Goal: Task Accomplishment & Management: Use online tool/utility

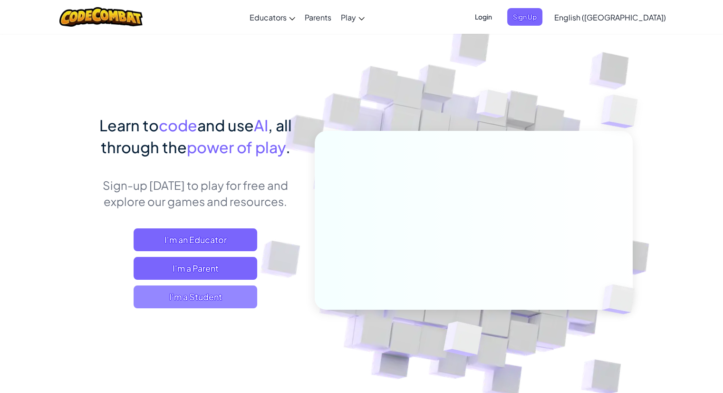
click at [180, 298] on span "I'm a Student" at bounding box center [196, 296] width 124 height 23
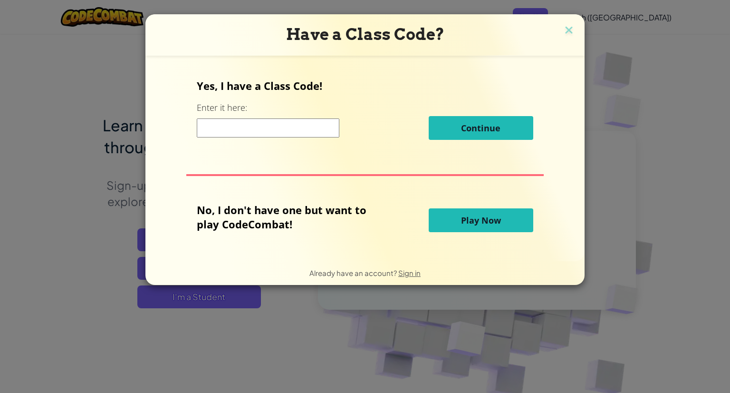
click at [287, 126] on input at bounding box center [268, 127] width 143 height 19
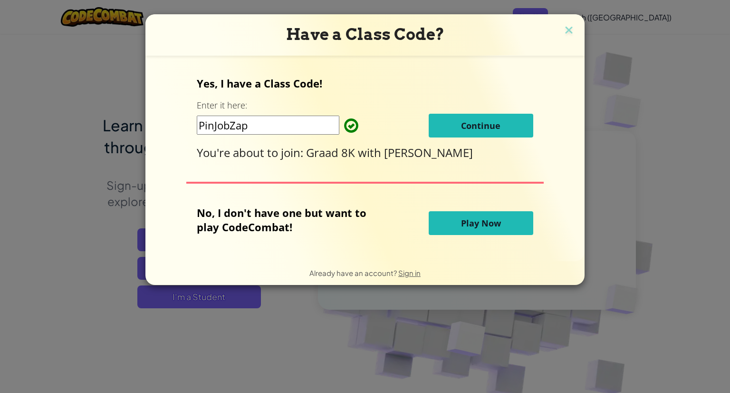
type input "PinJobZap"
click at [503, 122] on button "Continue" at bounding box center [481, 126] width 105 height 24
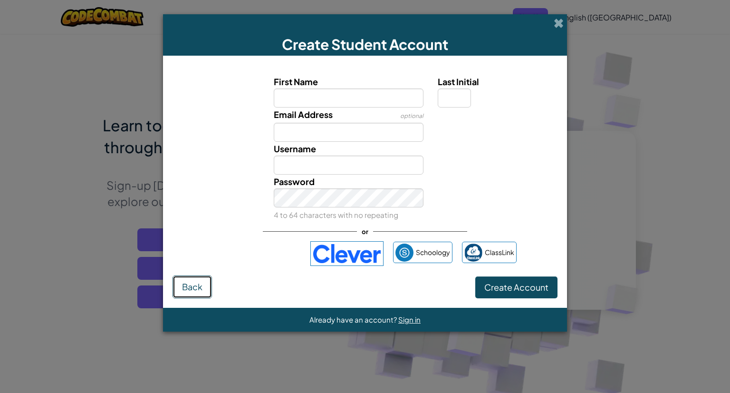
click at [182, 283] on span "Back" at bounding box center [192, 286] width 20 height 11
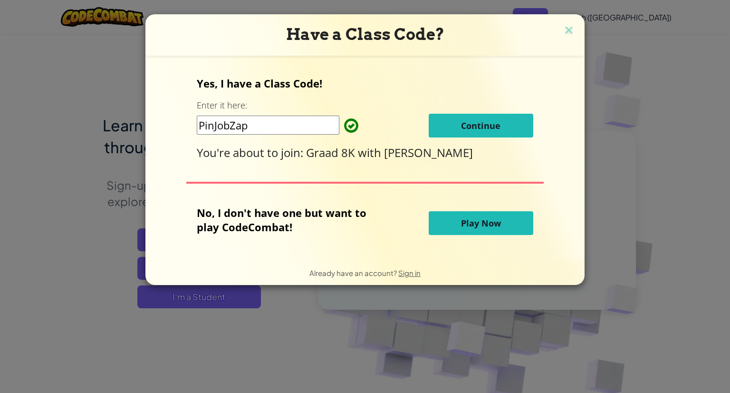
click at [440, 126] on button "Continue" at bounding box center [481, 126] width 105 height 24
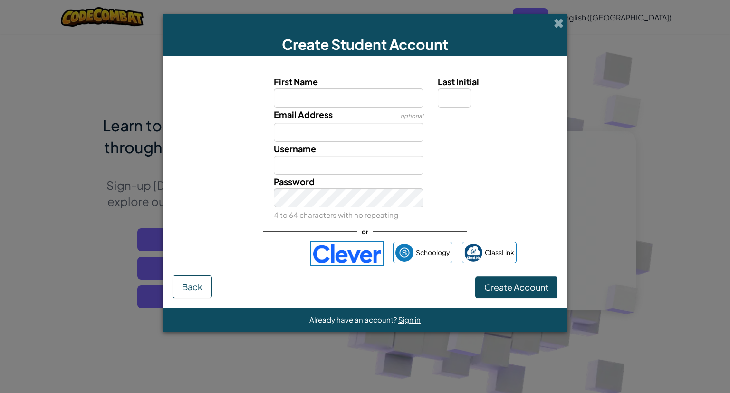
click at [350, 92] on input "First Name" at bounding box center [349, 97] width 150 height 19
type input "Cara Pienaar"
click at [453, 101] on input "Last Initial" at bounding box center [454, 97] width 33 height 19
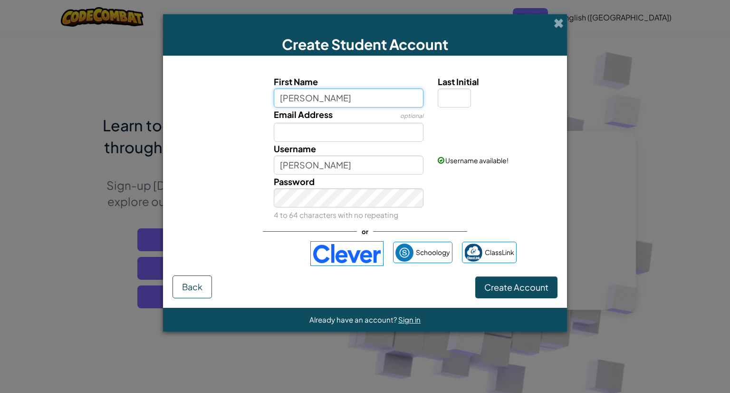
click at [337, 96] on input "Cara Pienaar" at bounding box center [349, 97] width 150 height 19
type input "Cara"
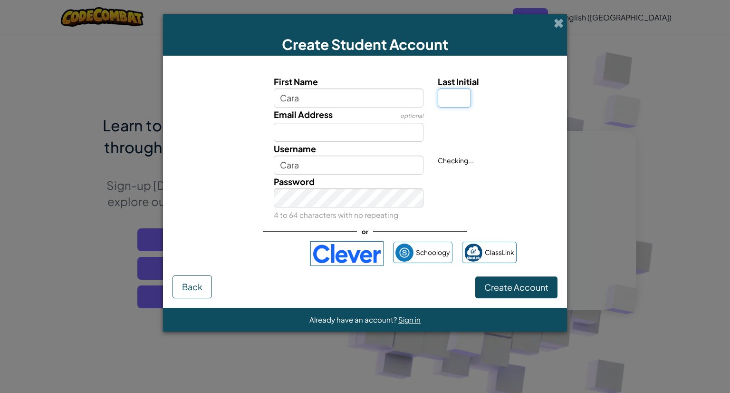
click at [459, 97] on input "Last Initial" at bounding box center [454, 97] width 33 height 19
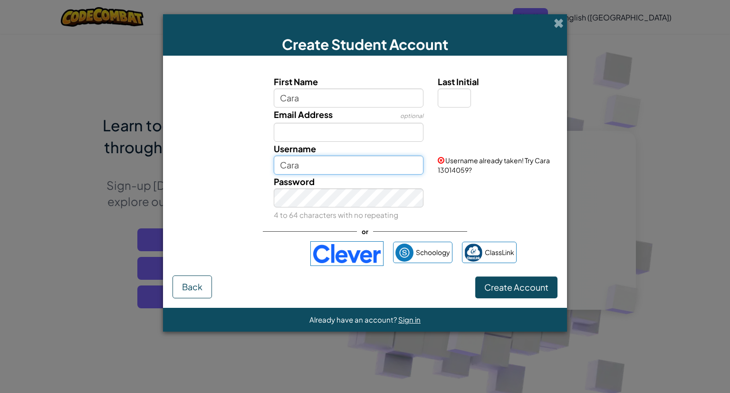
click at [311, 164] on input "Cara" at bounding box center [349, 164] width 150 height 19
click at [237, 165] on div "Username Cara Username already taken! Try Cara 13014059?" at bounding box center [365, 158] width 395 height 33
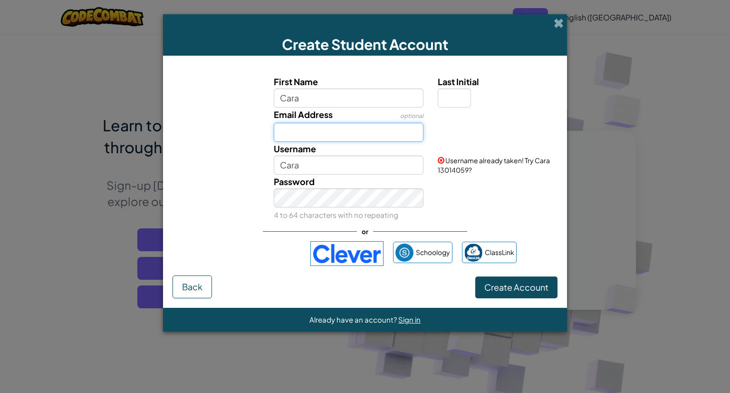
click at [289, 133] on input "Email Address" at bounding box center [349, 132] width 150 height 19
type input "carapienaar2024@gmail.com"
click at [455, 95] on input "Last Initial" at bounding box center [454, 97] width 33 height 19
type input "P"
type input "[PERSON_NAME]"
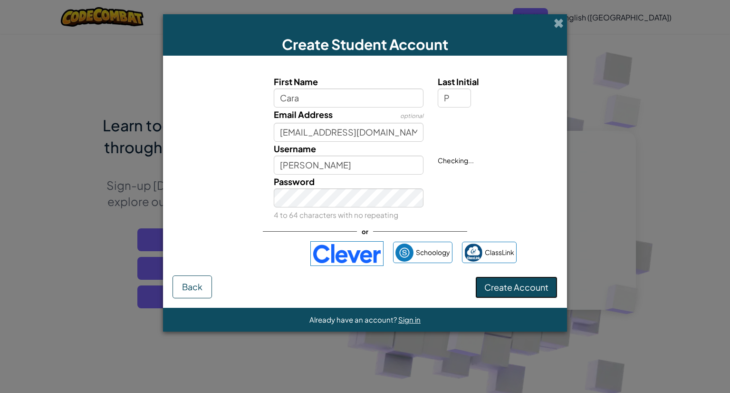
click at [519, 290] on span "Create Account" at bounding box center [516, 286] width 64 height 11
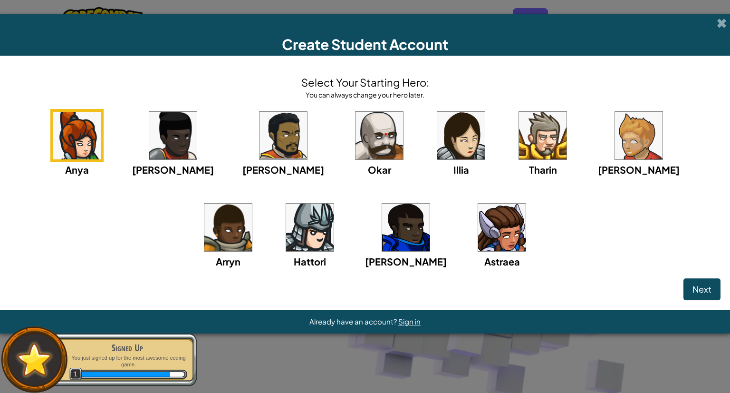
click at [478, 225] on img at bounding box center [502, 227] width 48 height 48
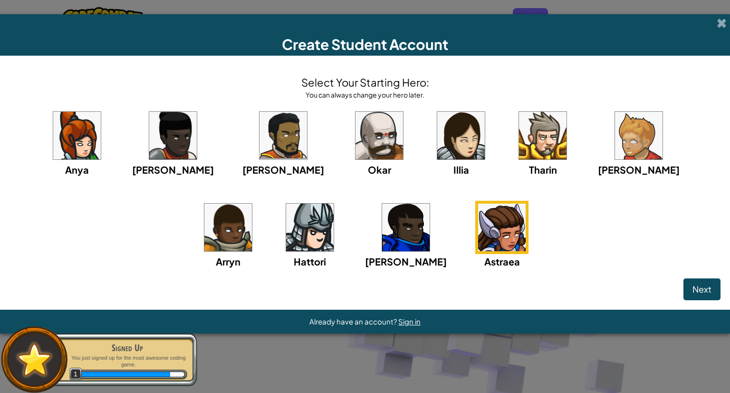
click at [478, 225] on img at bounding box center [502, 227] width 48 height 48
click at [698, 292] on span "Next" at bounding box center [702, 288] width 19 height 11
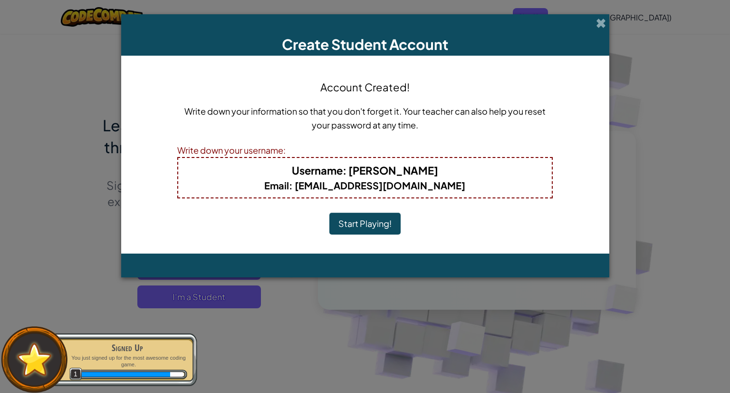
click at [368, 226] on button "Start Playing!" at bounding box center [364, 224] width 71 height 22
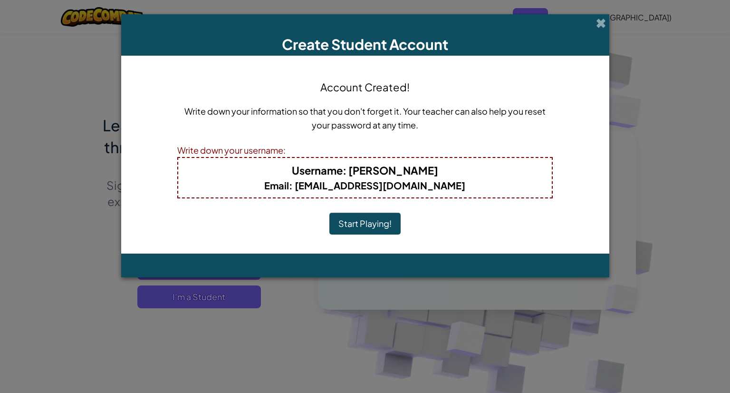
click at [368, 226] on button "Start Playing!" at bounding box center [364, 224] width 71 height 22
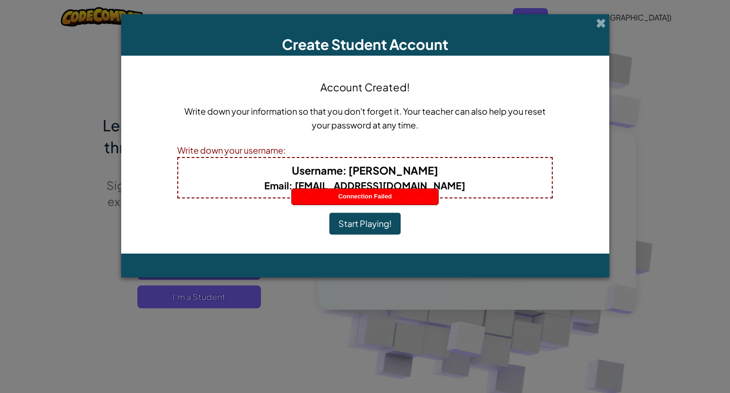
click at [368, 226] on button "Start Playing!" at bounding box center [364, 224] width 71 height 22
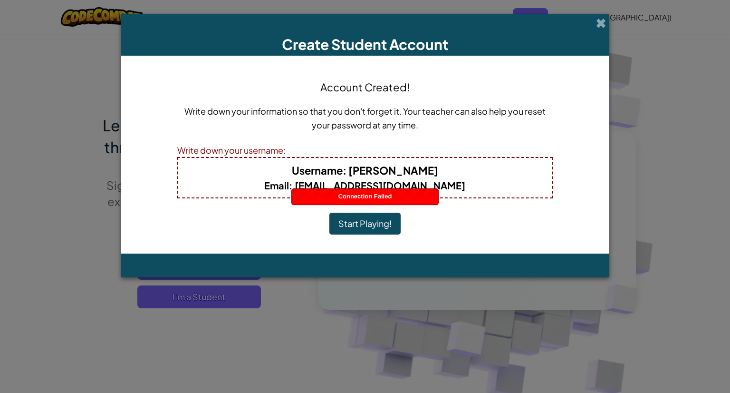
click at [368, 226] on button "Start Playing!" at bounding box center [364, 224] width 71 height 22
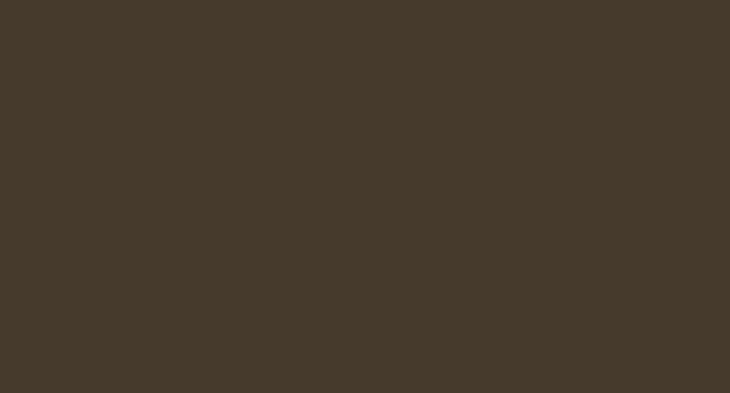
click at [368, 0] on html at bounding box center [365, 0] width 730 height 0
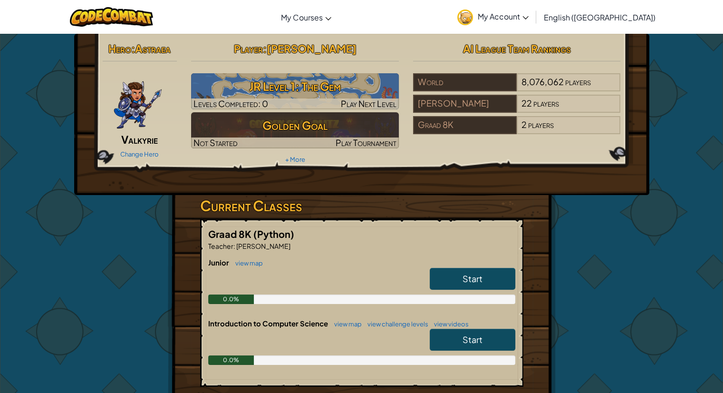
click at [464, 281] on span "Start" at bounding box center [473, 278] width 20 height 11
click at [464, 277] on span "Start" at bounding box center [473, 278] width 20 height 11
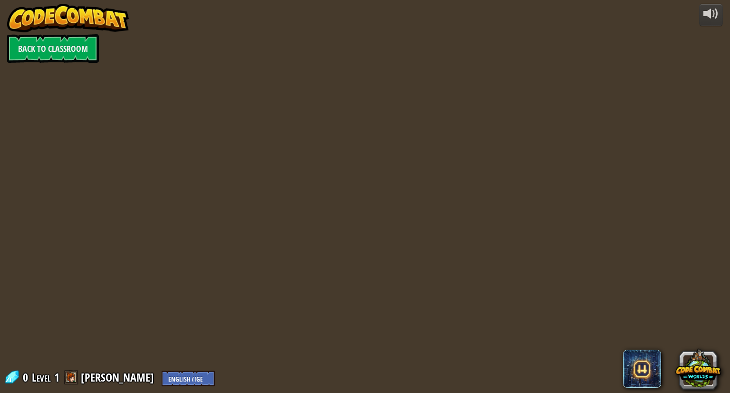
click at [464, 277] on div "powered by Back to Classroom 0 Level 1 Cara P English ([GEOGRAPHIC_DATA]) Engli…" at bounding box center [365, 196] width 730 height 393
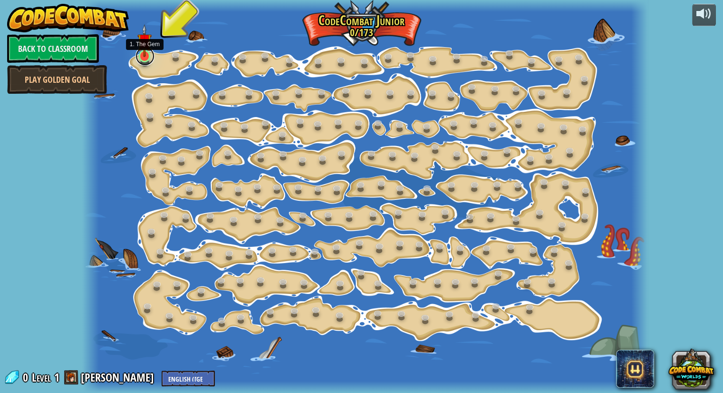
click at [145, 57] on link at bounding box center [144, 56] width 19 height 19
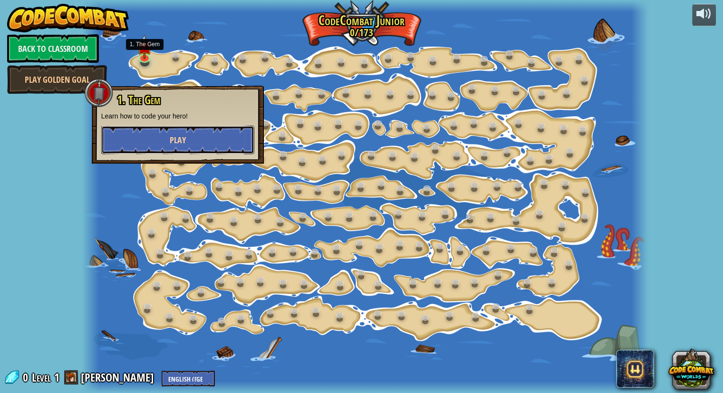
click at [181, 137] on span "Play" at bounding box center [178, 140] width 16 height 12
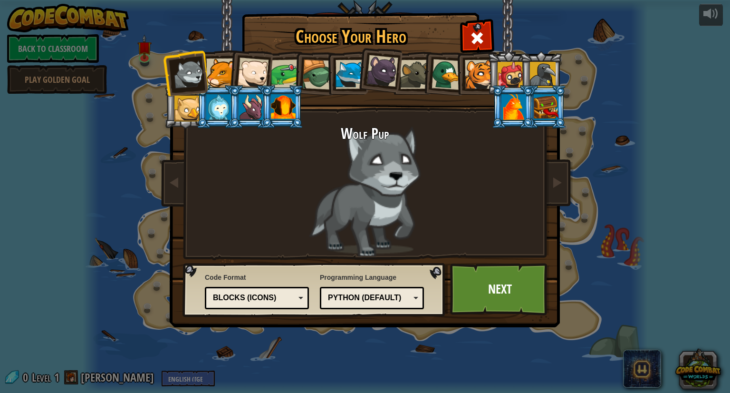
click at [220, 71] on div at bounding box center [220, 72] width 29 height 29
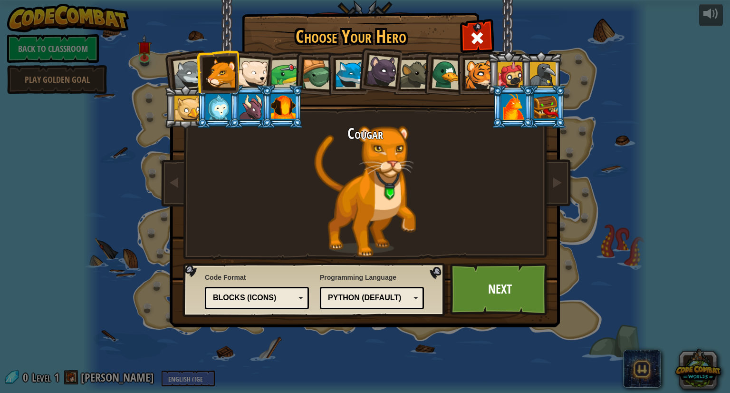
click at [254, 68] on div at bounding box center [252, 73] width 31 height 31
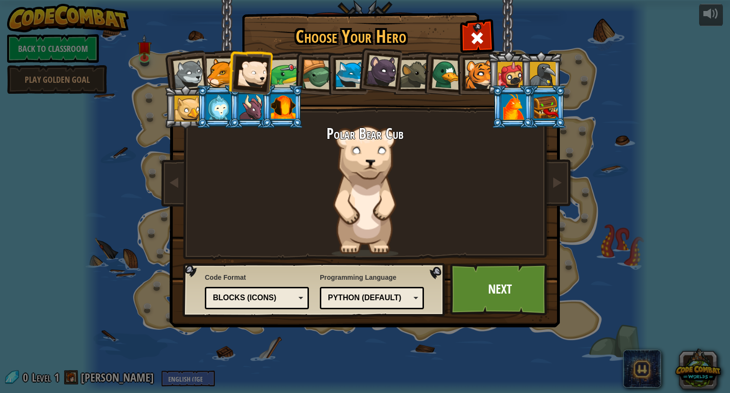
click at [278, 66] on div at bounding box center [285, 73] width 29 height 29
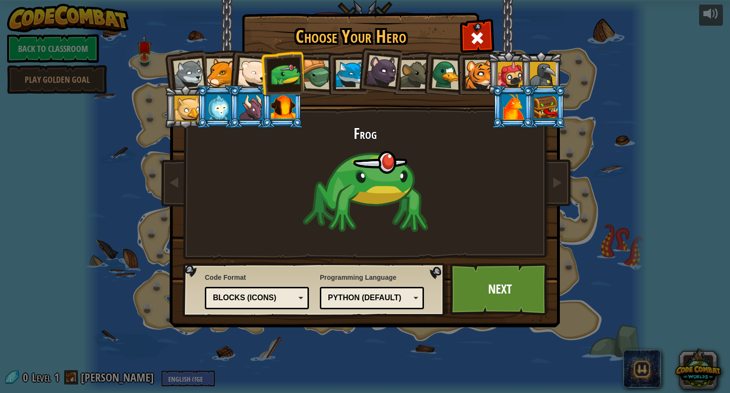
click at [301, 67] on li at bounding box center [283, 73] width 44 height 44
click at [320, 71] on div at bounding box center [317, 74] width 30 height 30
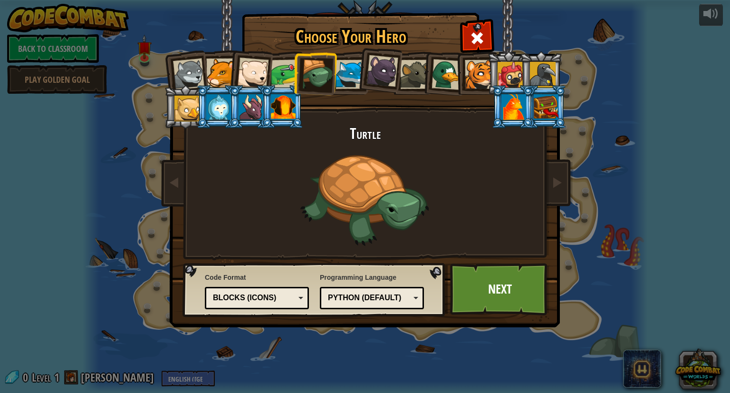
click at [350, 73] on div at bounding box center [350, 74] width 29 height 29
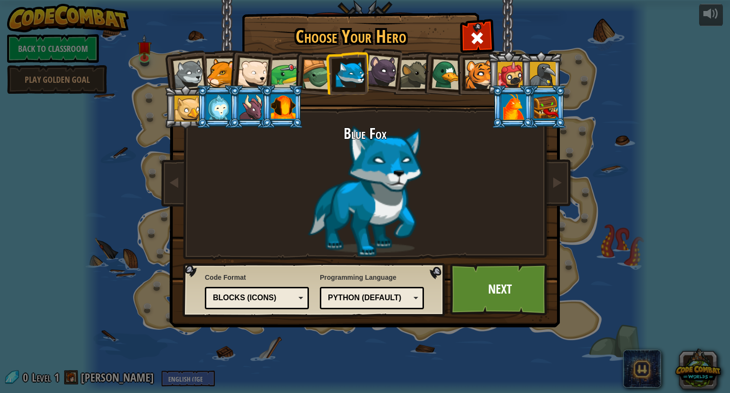
click at [387, 71] on div at bounding box center [383, 71] width 32 height 32
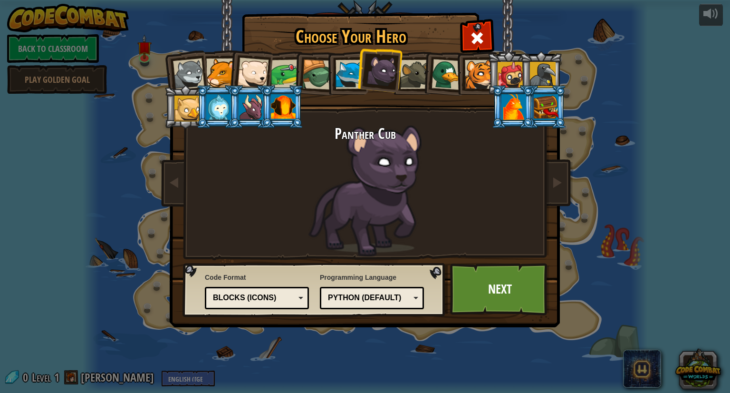
click at [412, 77] on div at bounding box center [414, 74] width 29 height 29
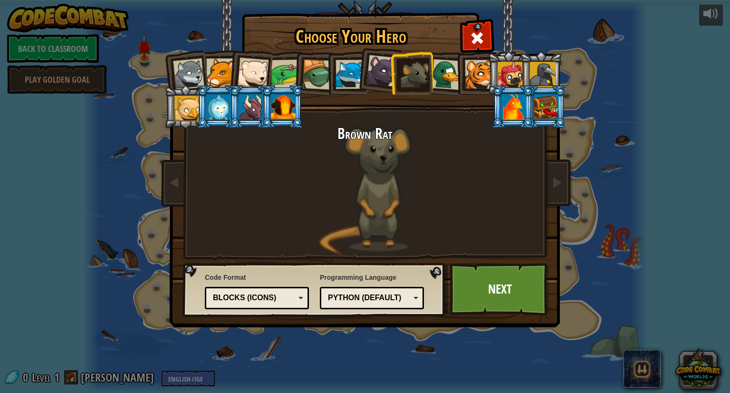
click at [449, 76] on div at bounding box center [447, 74] width 31 height 31
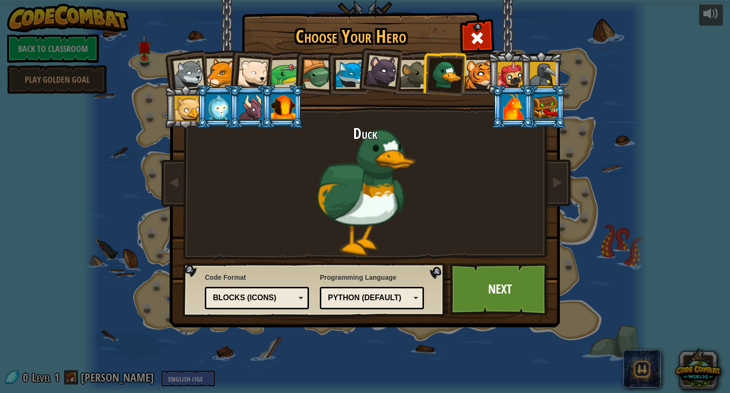
click at [476, 76] on div at bounding box center [479, 74] width 29 height 29
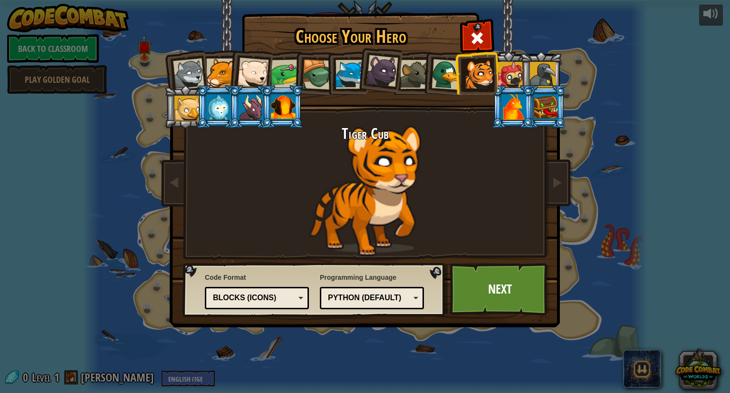
click at [186, 111] on div at bounding box center [187, 109] width 26 height 26
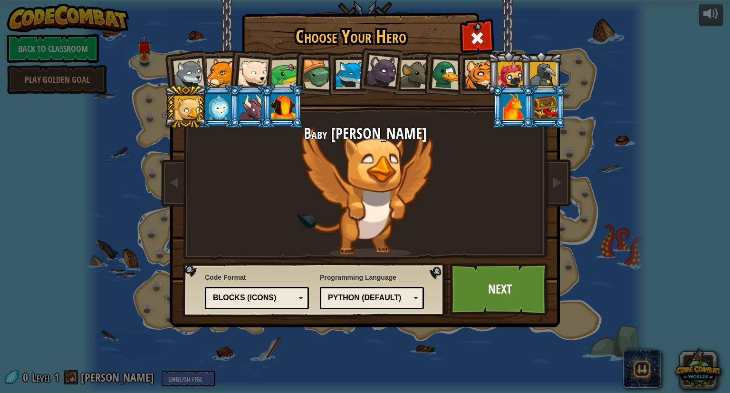
click at [218, 108] on div at bounding box center [218, 107] width 25 height 26
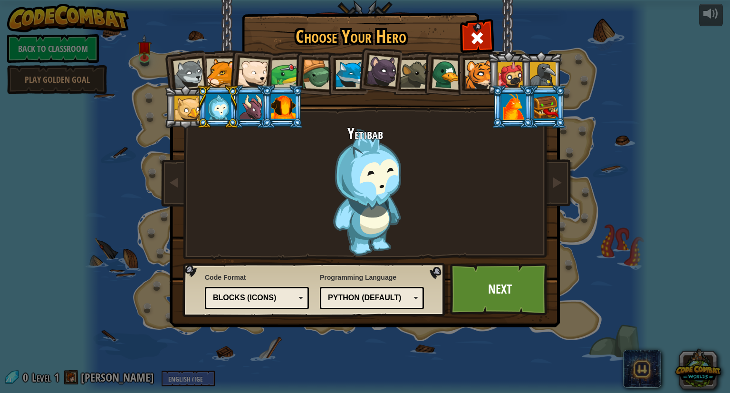
click at [245, 107] on div at bounding box center [251, 107] width 25 height 26
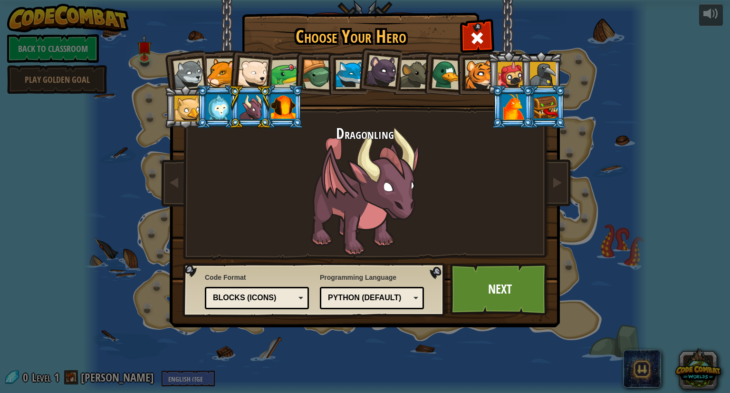
click at [272, 110] on div at bounding box center [283, 107] width 25 height 26
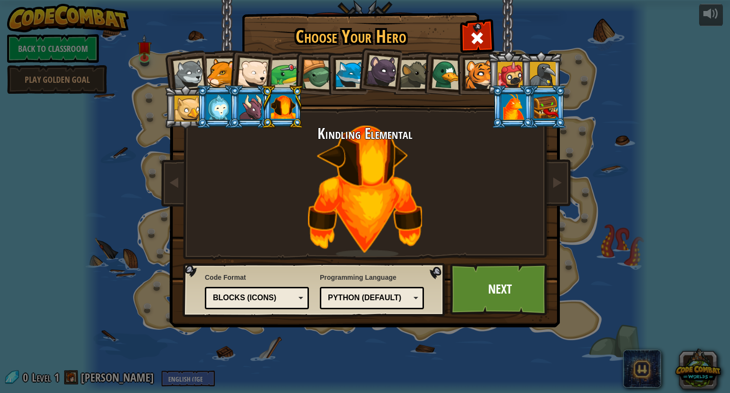
click at [191, 107] on div at bounding box center [187, 109] width 26 height 26
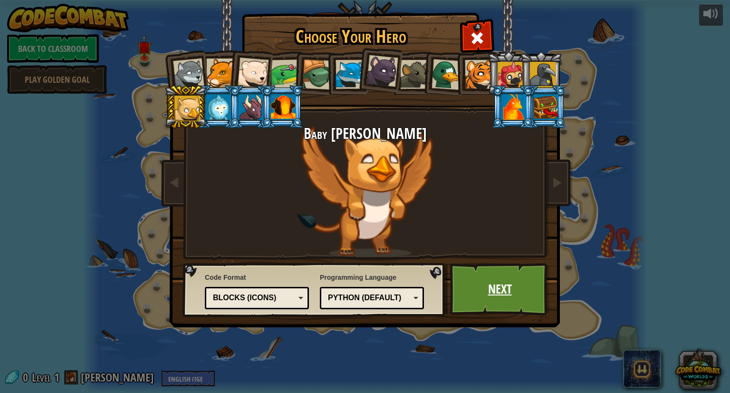
click at [460, 278] on link "Next" at bounding box center [499, 289] width 99 height 52
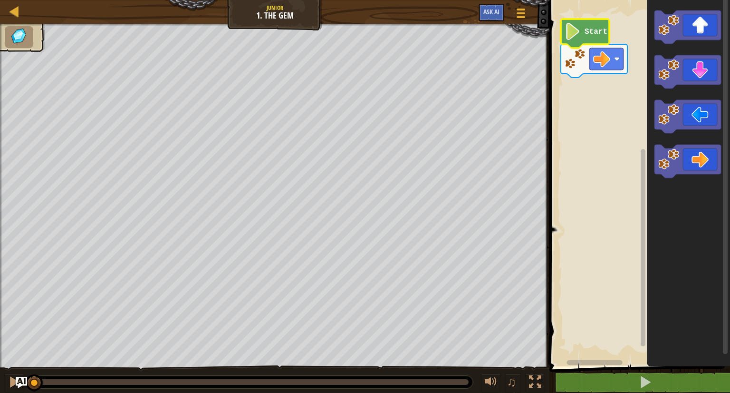
click at [575, 34] on image "Blockly Workspace" at bounding box center [573, 31] width 16 height 17
click at [571, 30] on image "Blockly Workspace" at bounding box center [573, 31] width 16 height 17
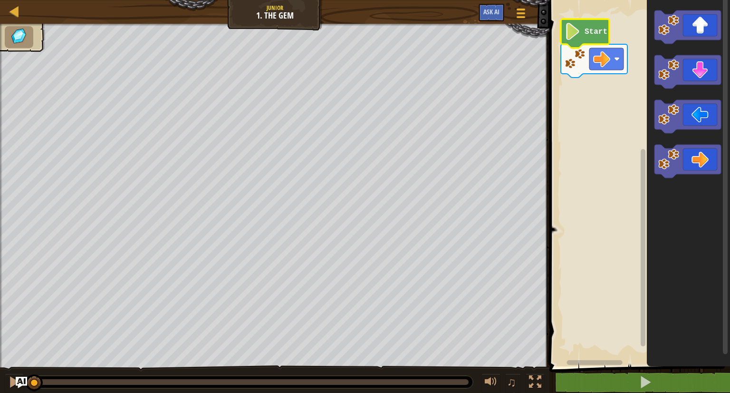
click at [571, 30] on image "Blockly Workspace" at bounding box center [573, 31] width 16 height 17
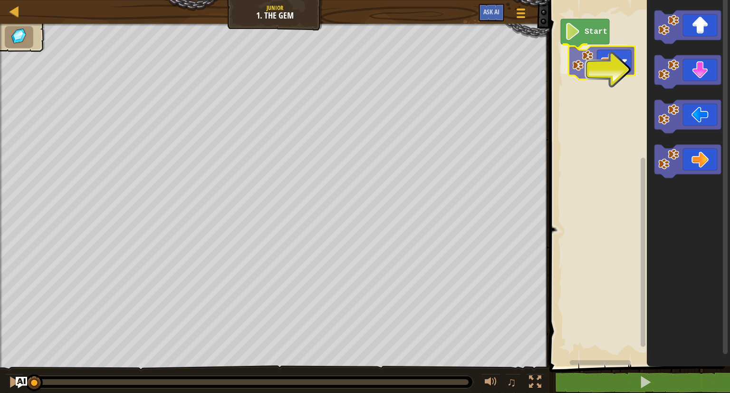
click at [585, 65] on div "Start" at bounding box center [639, 180] width 184 height 371
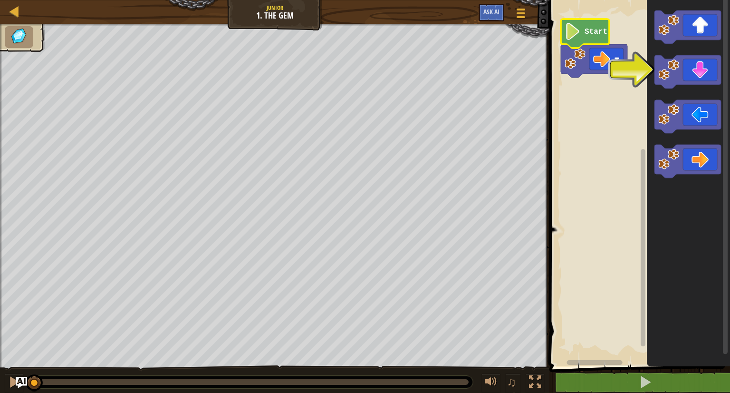
click at [575, 31] on image "Blockly Workspace" at bounding box center [573, 31] width 16 height 17
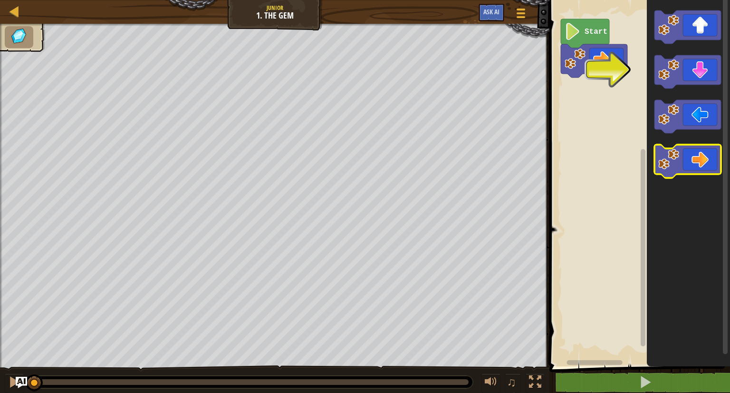
click at [688, 150] on icon "Blockly Workspace" at bounding box center [688, 161] width 67 height 33
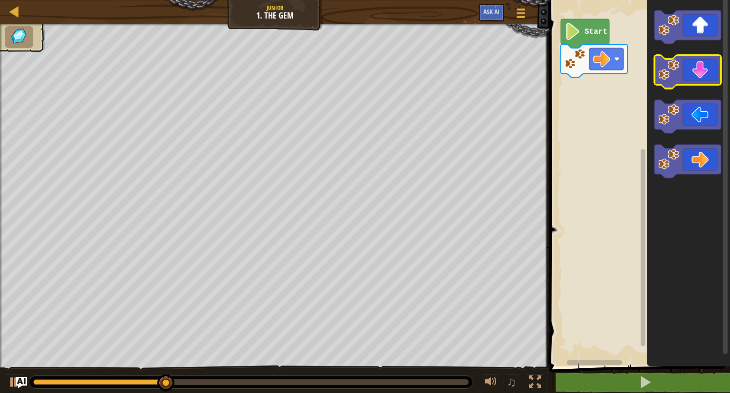
click at [693, 71] on icon "Blockly Workspace" at bounding box center [688, 71] width 67 height 33
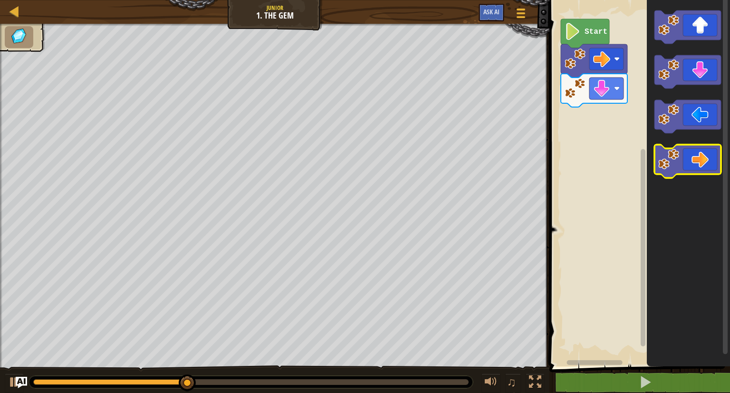
click at [695, 167] on icon "Blockly Workspace" at bounding box center [688, 161] width 67 height 33
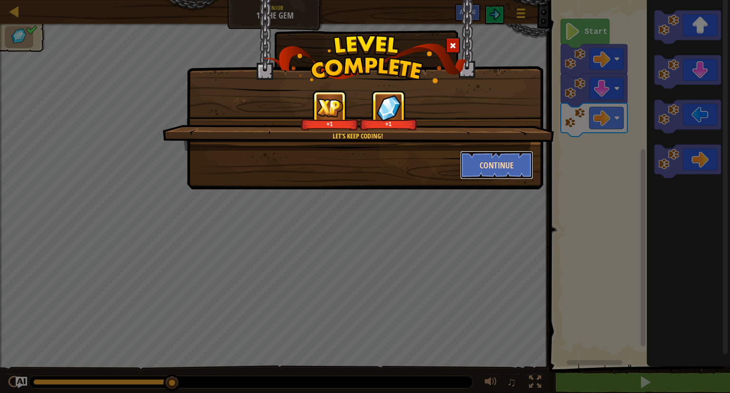
click at [506, 164] on button "Continue" at bounding box center [497, 165] width 74 height 29
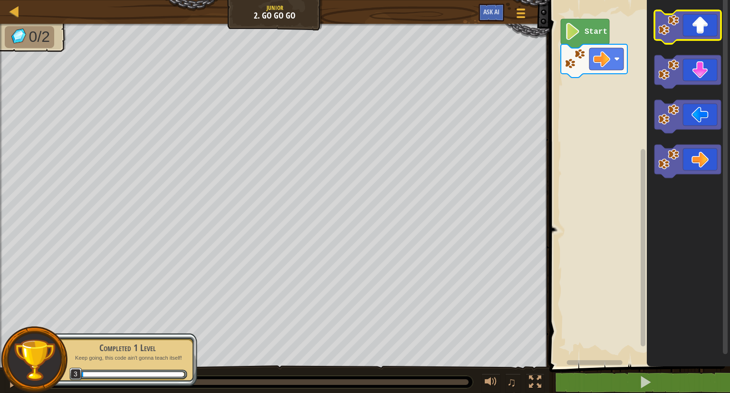
click at [668, 29] on image "Blockly Workspace" at bounding box center [668, 25] width 21 height 21
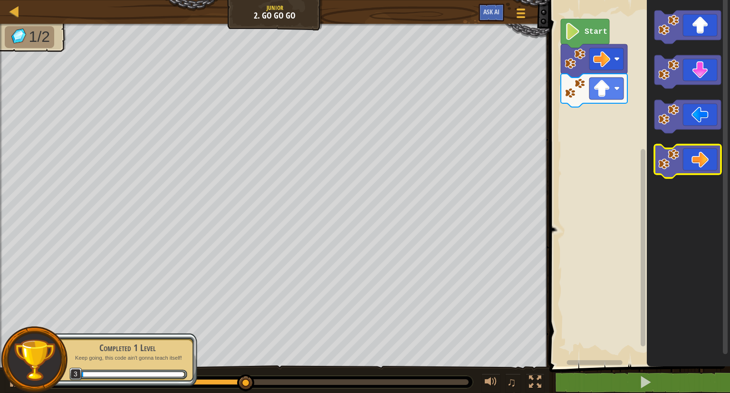
click at [669, 153] on image "Blockly Workspace" at bounding box center [668, 159] width 21 height 21
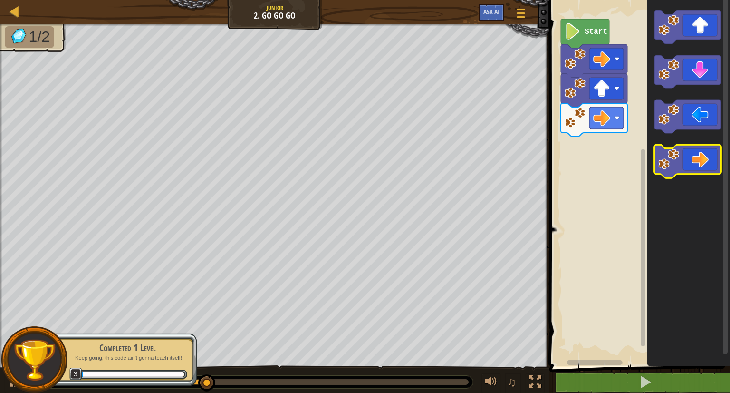
click at [669, 153] on image "Blockly Workspace" at bounding box center [668, 159] width 21 height 21
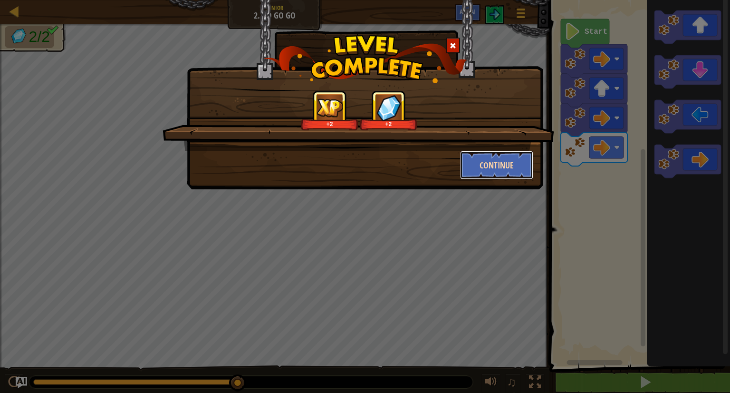
click at [505, 165] on button "Continue" at bounding box center [497, 165] width 74 height 29
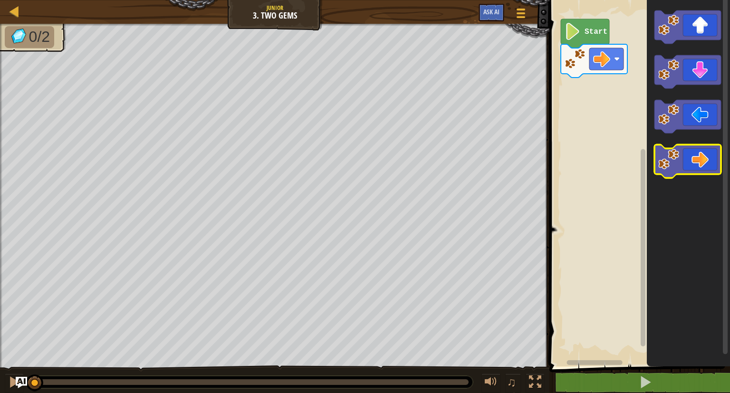
click at [677, 153] on image "Blockly Workspace" at bounding box center [668, 159] width 21 height 21
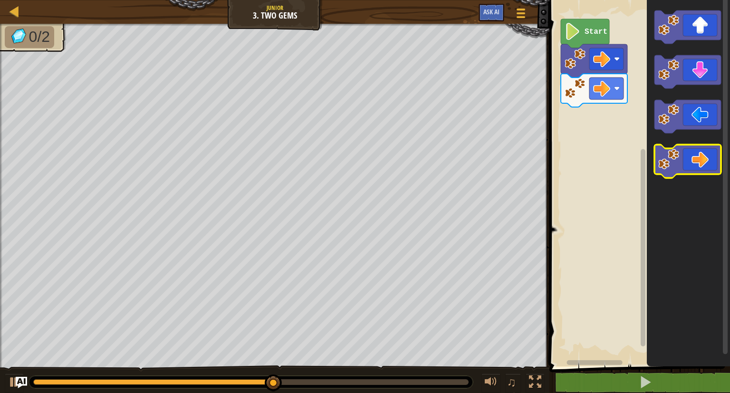
click at [677, 153] on image "Blockly Workspace" at bounding box center [668, 159] width 21 height 21
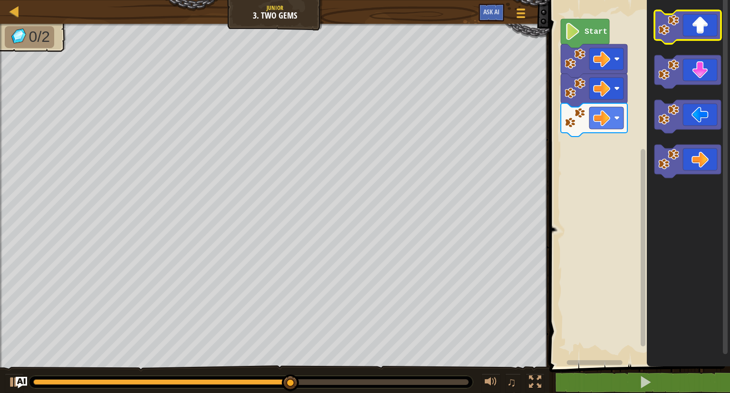
click at [666, 30] on image "Blockly Workspace" at bounding box center [668, 25] width 21 height 21
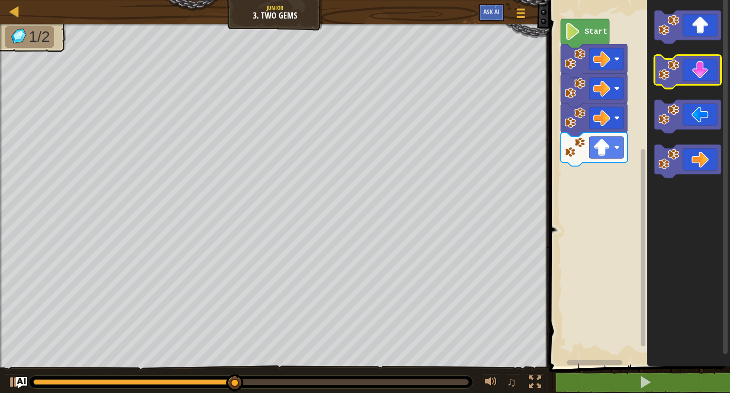
click at [665, 73] on image "Blockly Workspace" at bounding box center [668, 69] width 21 height 21
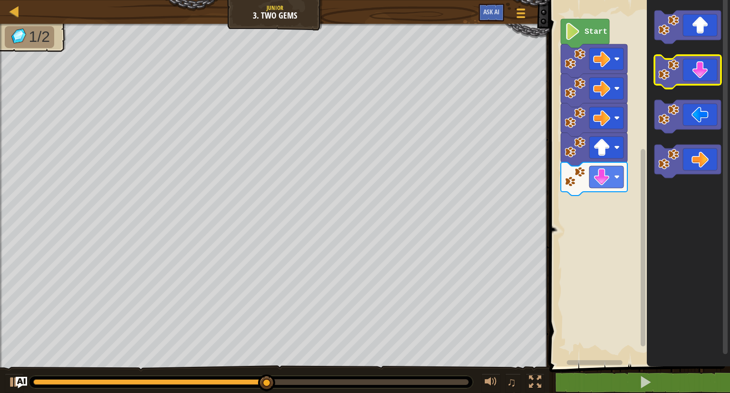
click at [665, 73] on image "Blockly Workspace" at bounding box center [668, 69] width 21 height 21
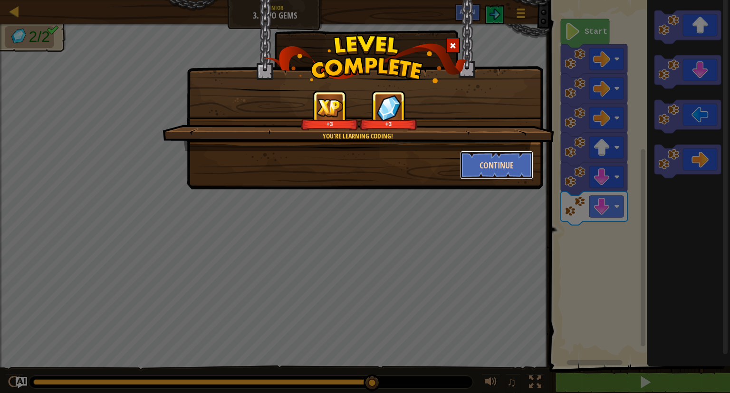
click at [496, 164] on button "Continue" at bounding box center [497, 165] width 74 height 29
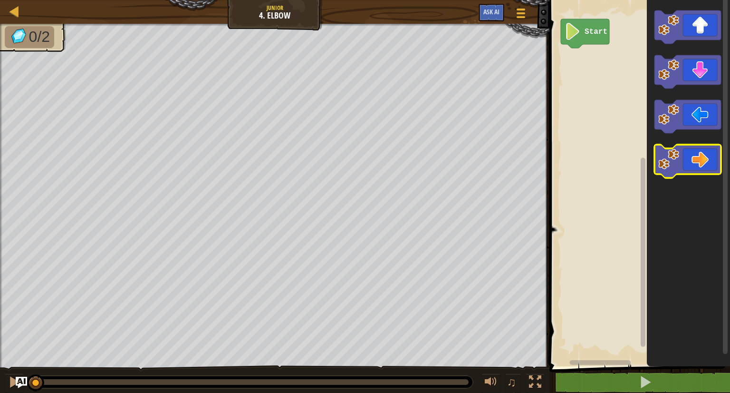
click at [666, 162] on image "Blockly Workspace" at bounding box center [668, 159] width 21 height 21
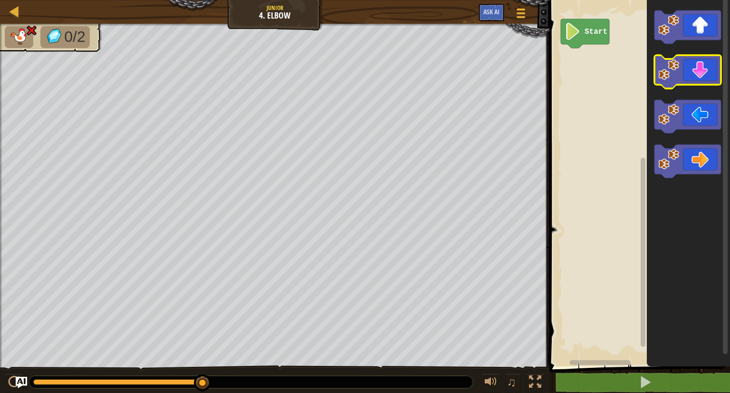
click at [676, 75] on image "Blockly Workspace" at bounding box center [668, 69] width 21 height 21
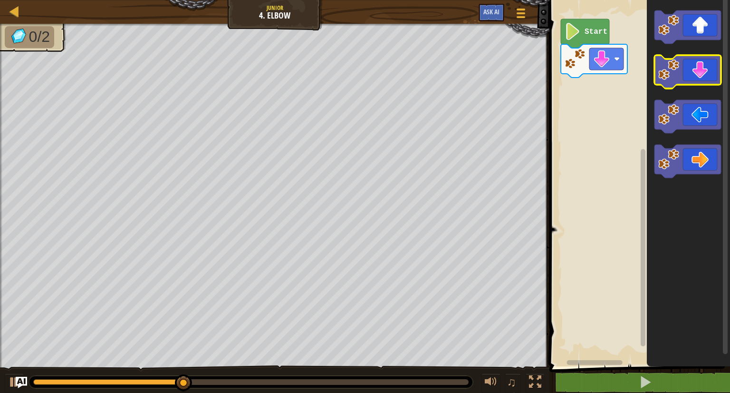
click at [676, 75] on image "Blockly Workspace" at bounding box center [668, 69] width 21 height 21
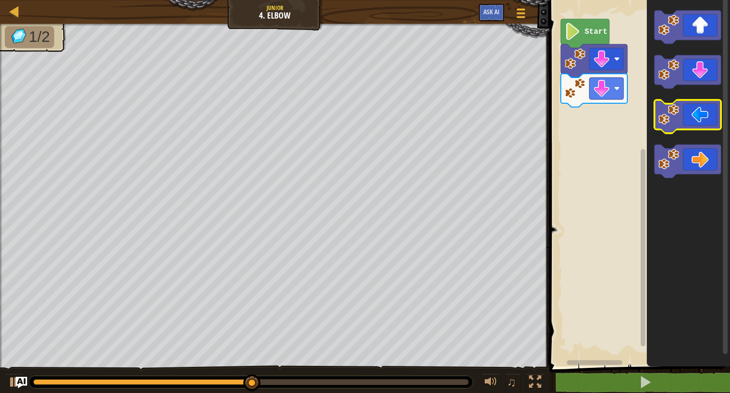
click at [673, 116] on image "Blockly Workspace" at bounding box center [668, 114] width 21 height 21
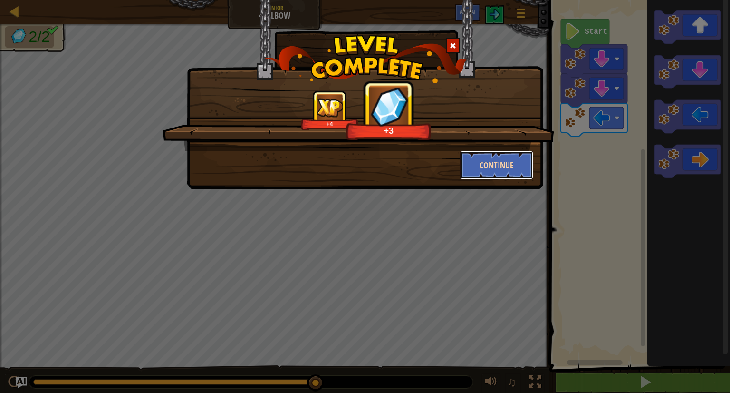
click at [499, 171] on button "Continue" at bounding box center [497, 165] width 74 height 29
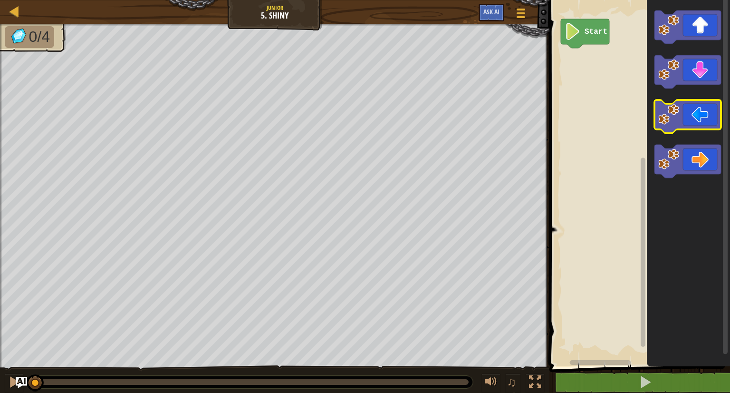
click at [678, 123] on image "Blockly Workspace" at bounding box center [668, 114] width 21 height 21
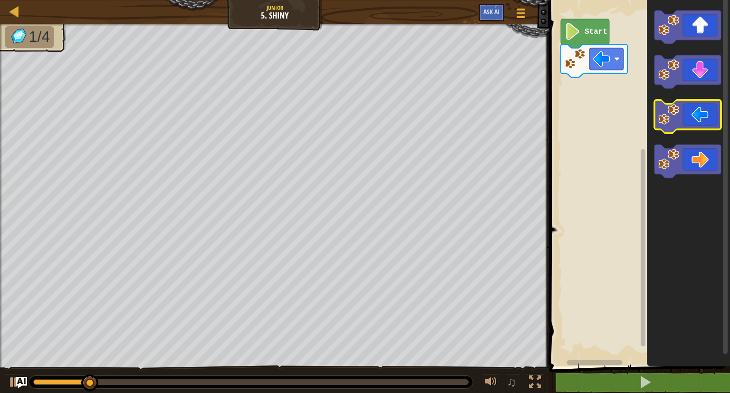
click at [678, 123] on image "Blockly Workspace" at bounding box center [668, 114] width 21 height 21
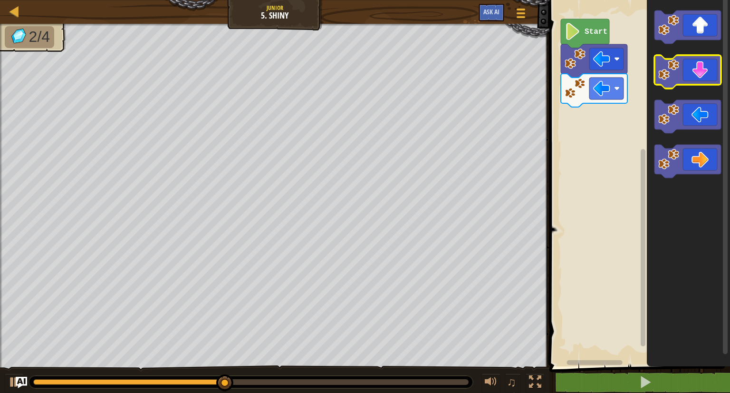
click at [670, 79] on image "Blockly Workspace" at bounding box center [668, 69] width 21 height 21
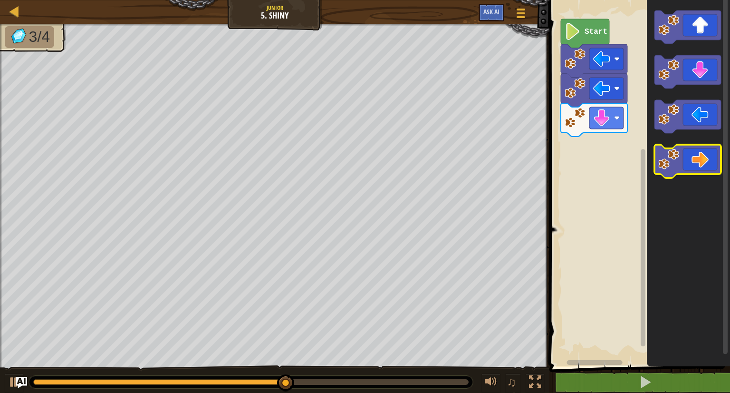
click at [686, 154] on icon "Blockly Workspace" at bounding box center [688, 161] width 67 height 33
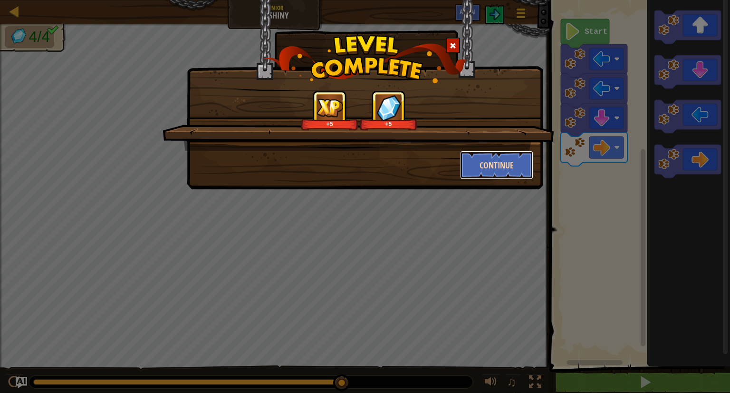
click at [525, 168] on button "Continue" at bounding box center [497, 165] width 74 height 29
